Goal: Task Accomplishment & Management: Manage account settings

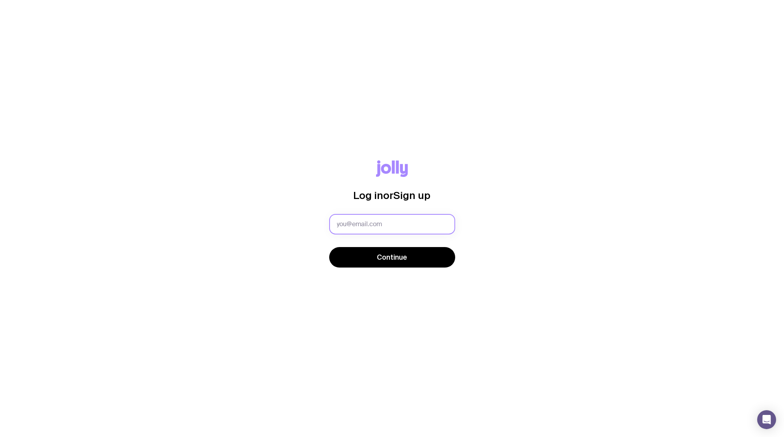
click at [344, 227] on input "text" at bounding box center [392, 224] width 126 height 20
type input "[EMAIL_ADDRESS][DOMAIN_NAME]"
click at [329, 247] on button "Continue" at bounding box center [392, 257] width 126 height 20
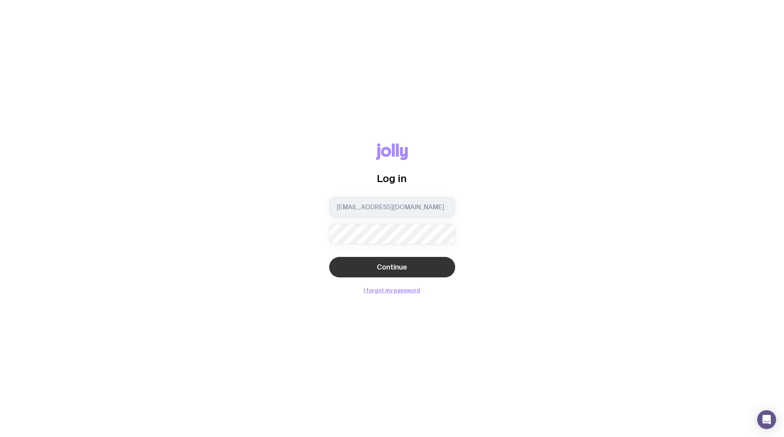
click at [404, 269] on span "Continue" at bounding box center [392, 266] width 30 height 9
